Goal: Information Seeking & Learning: Learn about a topic

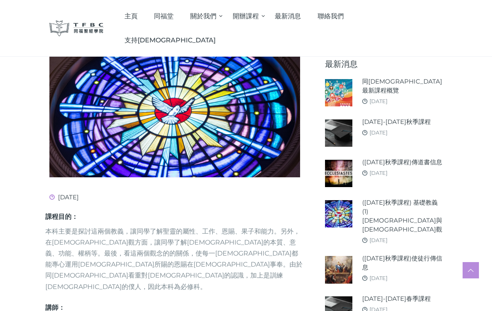
scroll to position [165, 0]
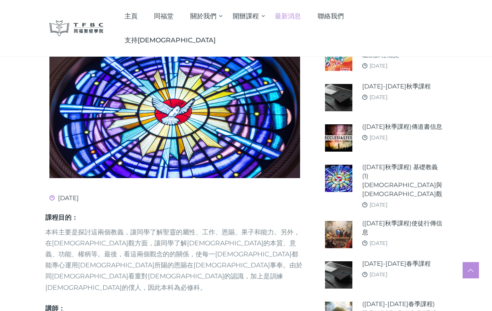
click at [301, 16] on span "最新消息" at bounding box center [288, 16] width 26 height 8
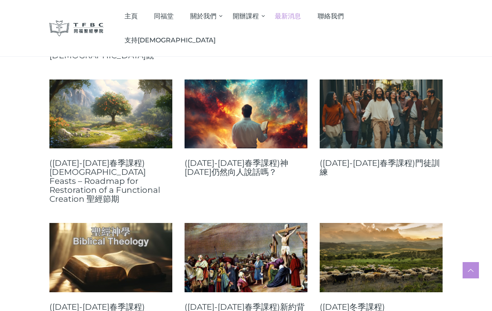
scroll to position [340, 0]
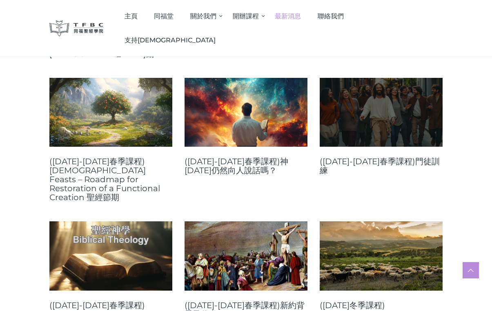
click at [388, 97] on link at bounding box center [380, 112] width 123 height 69
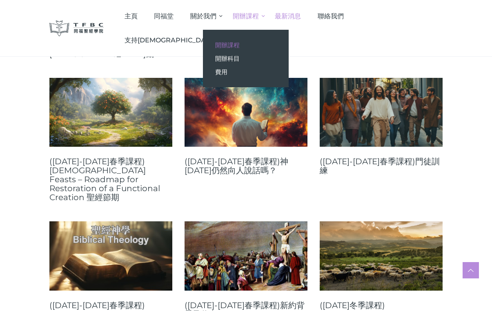
click at [274, 46] on link "開辦課程" at bounding box center [246, 44] width 86 height 13
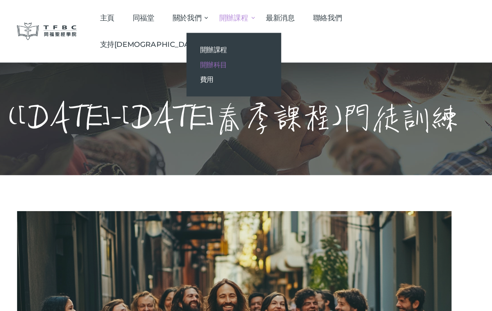
click at [239, 60] on span "開辦科目" at bounding box center [227, 59] width 24 height 8
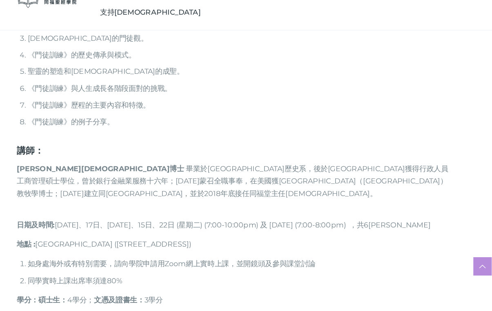
scroll to position [679, 0]
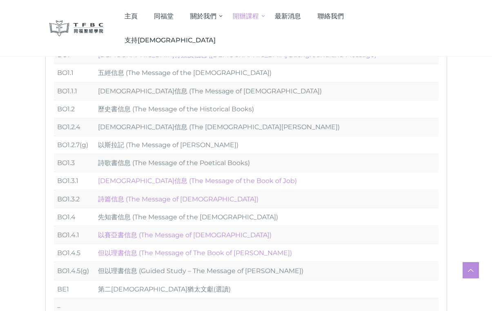
scroll to position [256, 0]
click at [126, 104] on td "歷史書信息 (The Message of the Historical Books)" at bounding box center [267, 108] width 344 height 18
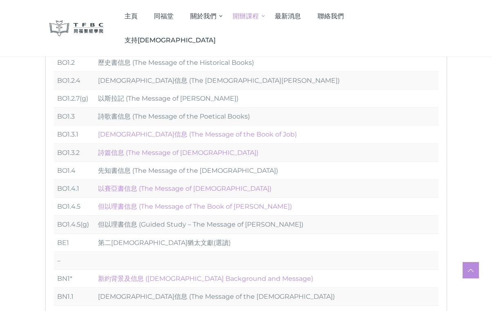
scroll to position [304, 0]
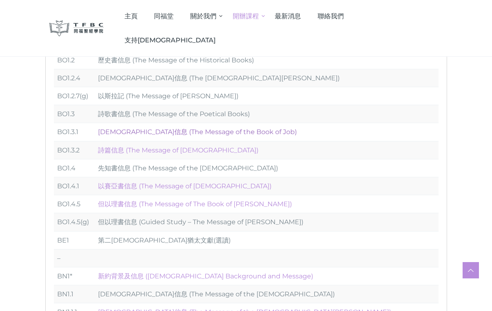
click at [189, 128] on link "約伯記信息 (The Message of the Book of Job)" at bounding box center [197, 132] width 199 height 8
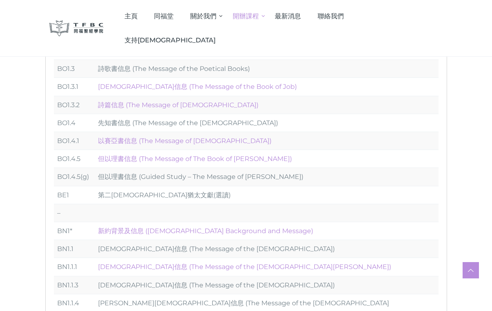
scroll to position [350, 0]
click at [164, 136] on link "以賽亞書信息 (The Message of Isaiah)" at bounding box center [184, 140] width 173 height 8
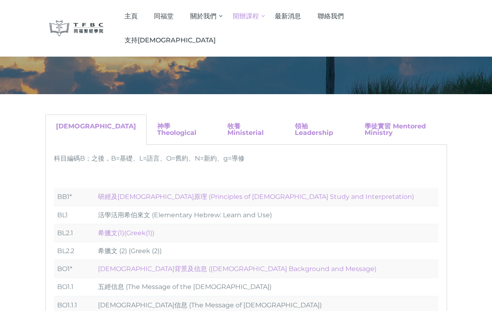
scroll to position [31, 0]
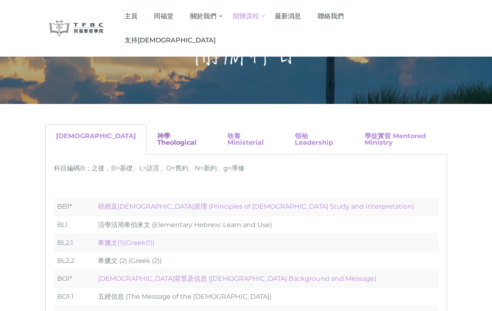
click at [157, 135] on link "神學 Theological" at bounding box center [176, 139] width 39 height 14
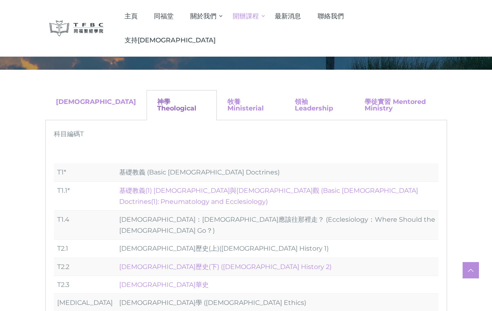
scroll to position [66, 0]
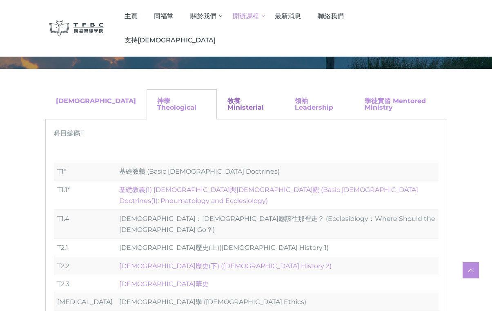
click at [230, 99] on link "牧養 Ministerial" at bounding box center [245, 104] width 36 height 14
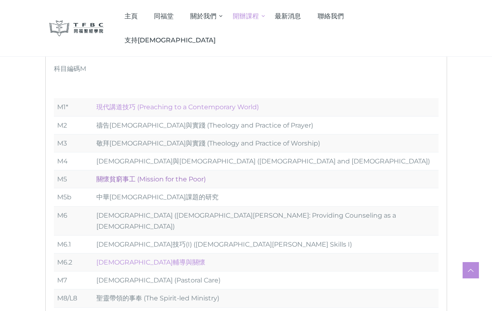
scroll to position [129, 0]
click at [308, 40] on link "領袖 Leadership" at bounding box center [314, 40] width 38 height 14
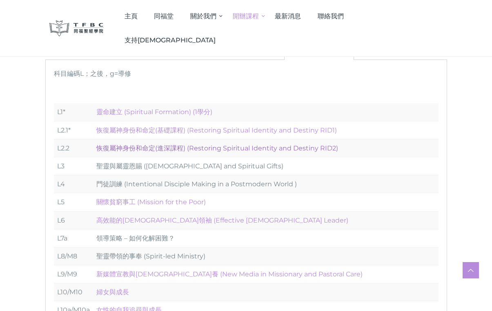
scroll to position [126, 0]
click at [364, 44] on link "學徒實習 Mentored Ministry" at bounding box center [394, 44] width 61 height 14
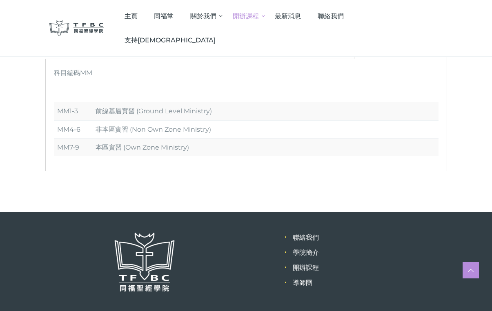
scroll to position [127, 0]
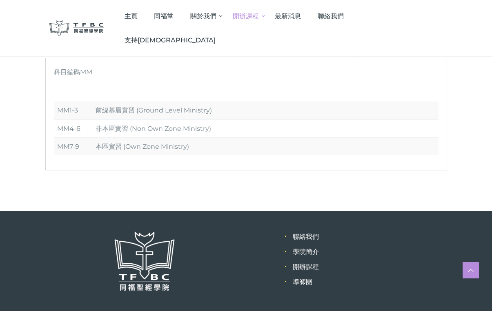
click at [297, 43] on link "領袖 Leadership" at bounding box center [314, 43] width 38 height 14
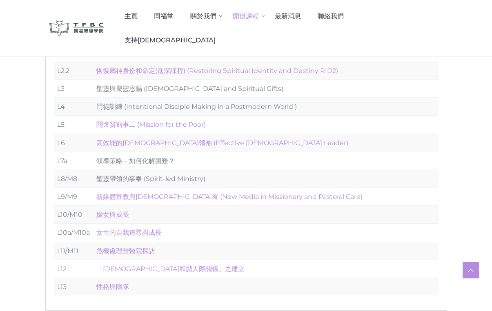
scroll to position [208, 0]
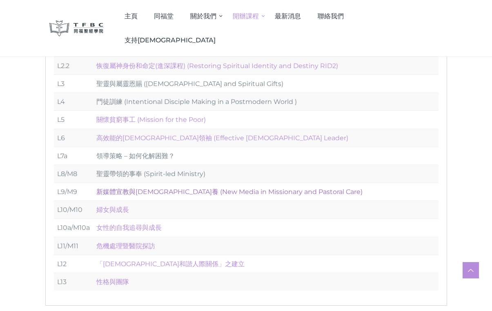
click at [195, 188] on link "新媒體宣教與牧養 (New Media in Missionary and Pastoral Care)" at bounding box center [229, 192] width 266 height 8
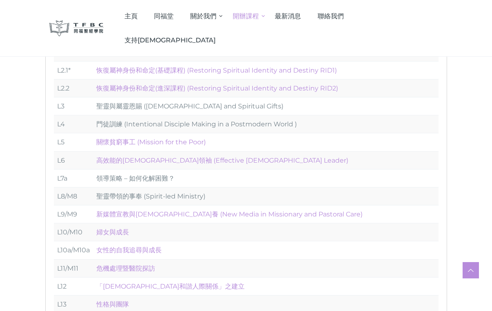
scroll to position [191, 0]
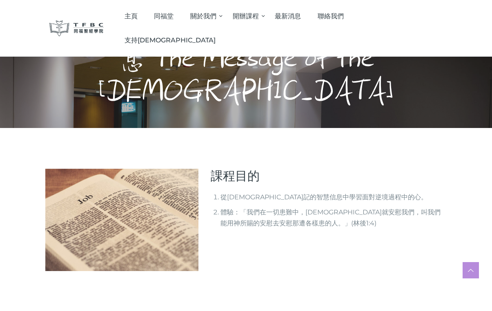
scroll to position [58, 0]
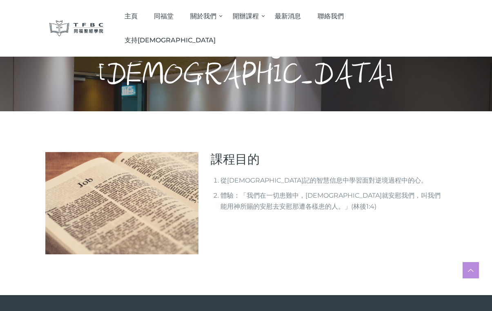
click at [155, 157] on img at bounding box center [121, 203] width 153 height 102
click at [222, 175] on li "從約伯記的智慧信息中學習面對逆境過程中的心。" at bounding box center [333, 180] width 226 height 11
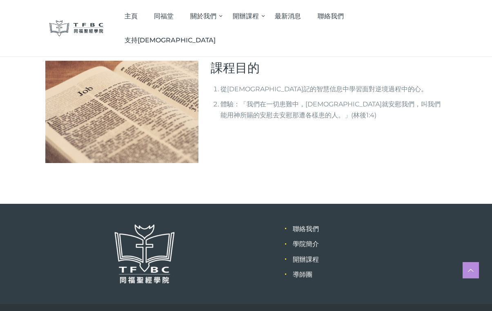
scroll to position [0, 0]
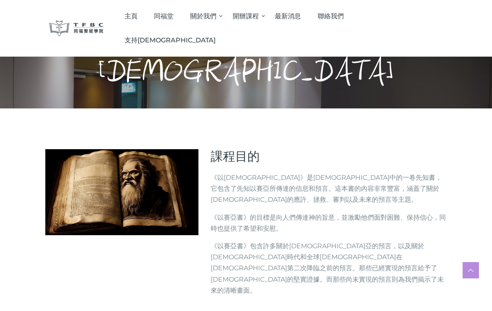
scroll to position [58, 0]
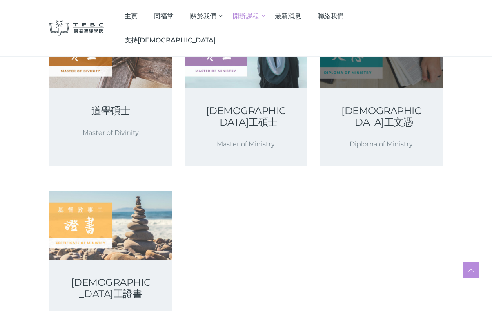
scroll to position [157, 0]
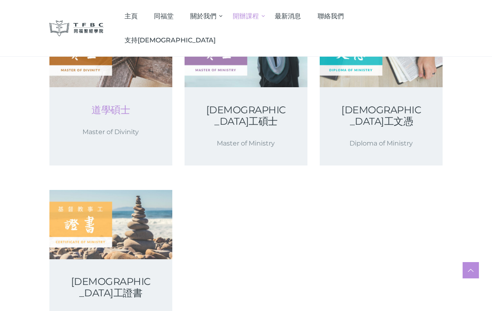
click at [120, 114] on link "道學碩士" at bounding box center [111, 109] width 84 height 11
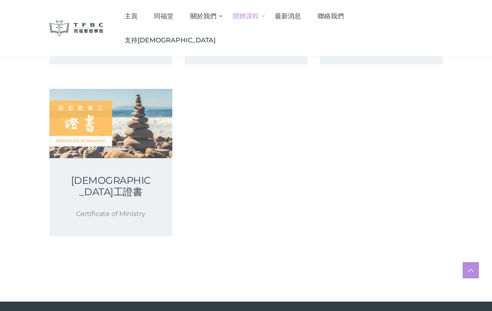
scroll to position [0, 0]
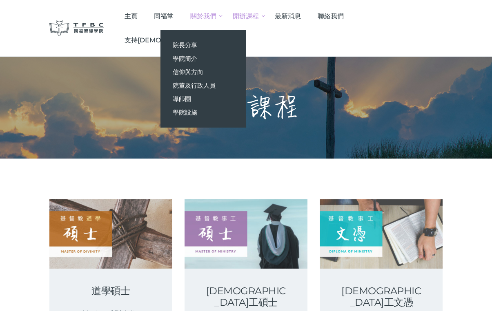
click at [216, 18] on span "關於我們" at bounding box center [203, 16] width 26 height 8
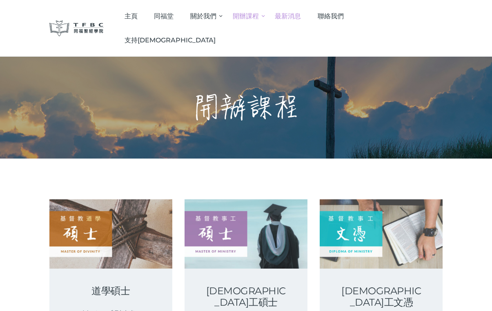
click at [309, 10] on link "最新消息" at bounding box center [287, 16] width 43 height 24
click at [301, 15] on span "最新消息" at bounding box center [288, 16] width 26 height 8
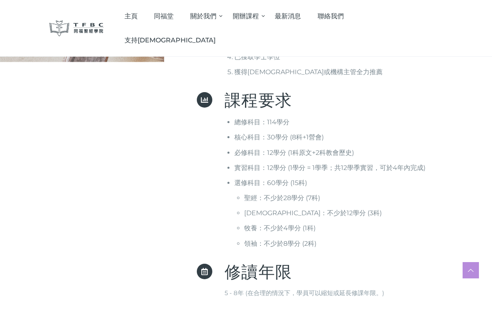
scroll to position [206, 0]
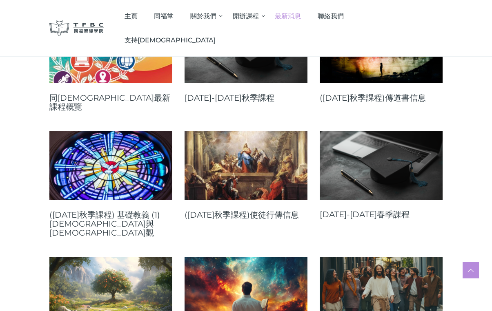
scroll to position [162, 0]
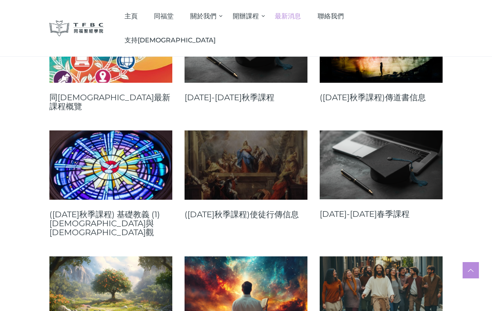
click at [272, 163] on link at bounding box center [245, 165] width 123 height 69
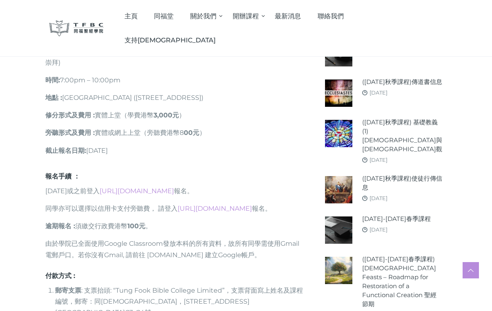
scroll to position [634, 0]
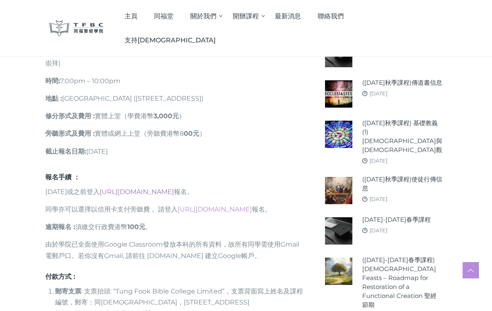
click at [174, 188] on link "https://go.tfbc.org.hk/2025F" at bounding box center [137, 192] width 74 height 8
